Goal: Use online tool/utility: Utilize a website feature to perform a specific function

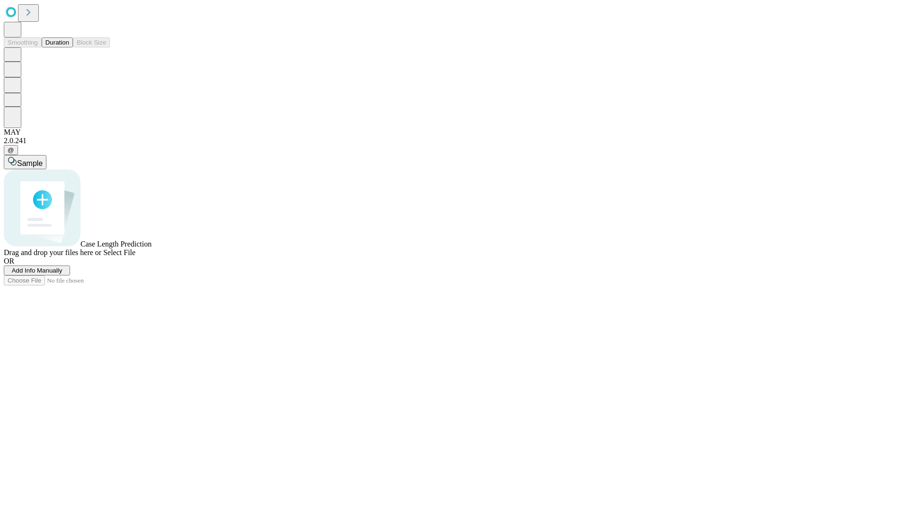
click at [63, 274] on span "Add Info Manually" at bounding box center [37, 270] width 51 height 7
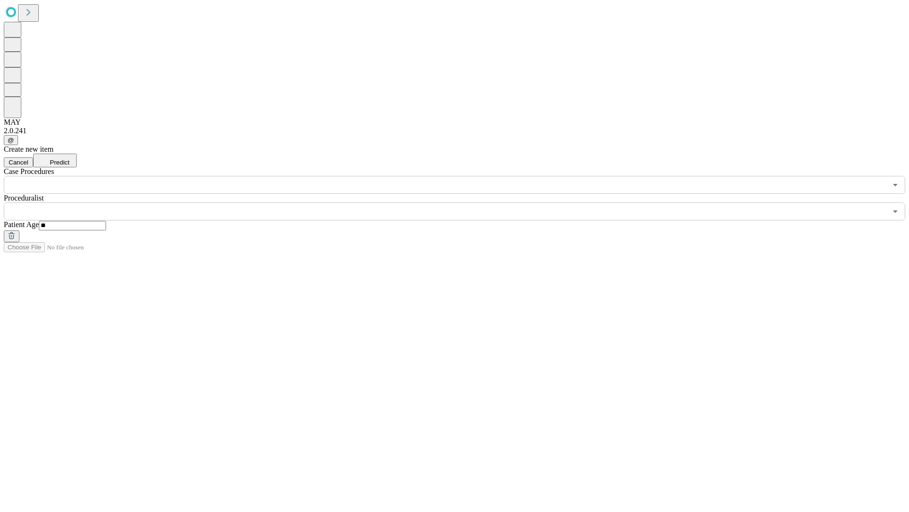
type input "**"
click at [461, 202] on input "text" at bounding box center [445, 211] width 883 height 18
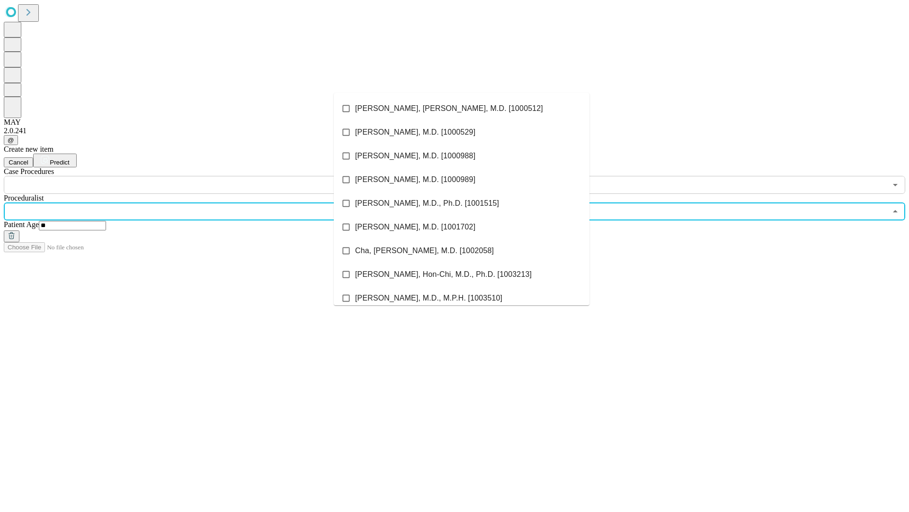
click at [462, 108] on li "[PERSON_NAME], [PERSON_NAME], M.D. [1000512]" at bounding box center [462, 109] width 256 height 24
click at [199, 176] on input "text" at bounding box center [445, 185] width 883 height 18
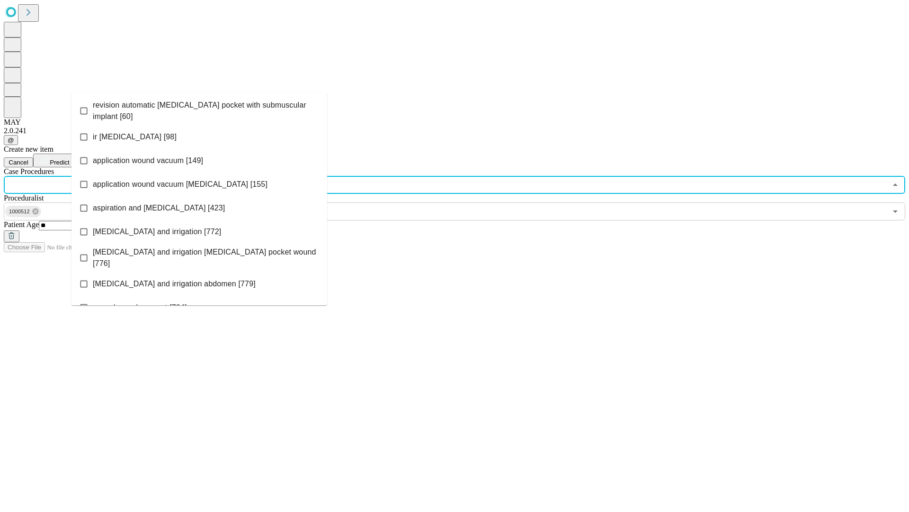
click at [199, 108] on span "revision automatic [MEDICAL_DATA] pocket with submuscular implant [60]" at bounding box center [206, 110] width 227 height 23
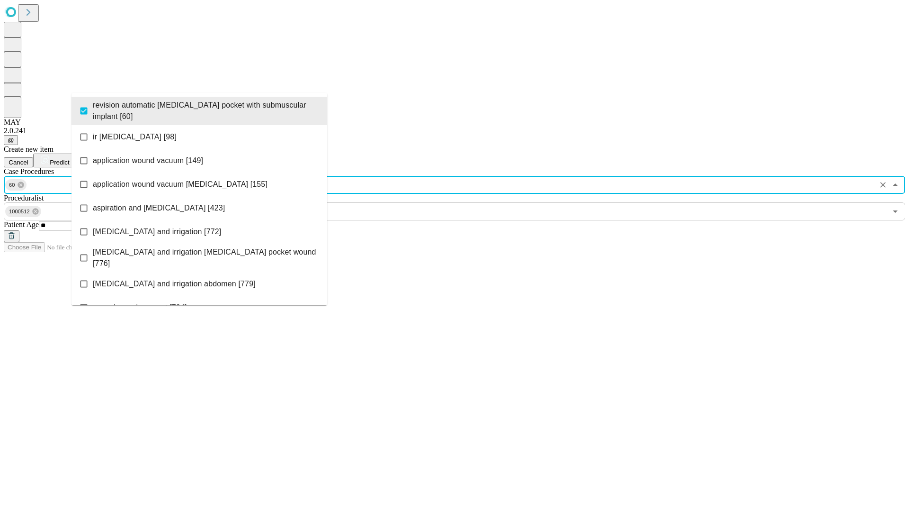
click at [69, 159] on span "Predict" at bounding box center [59, 162] width 19 height 7
